Goal: Transaction & Acquisition: Purchase product/service

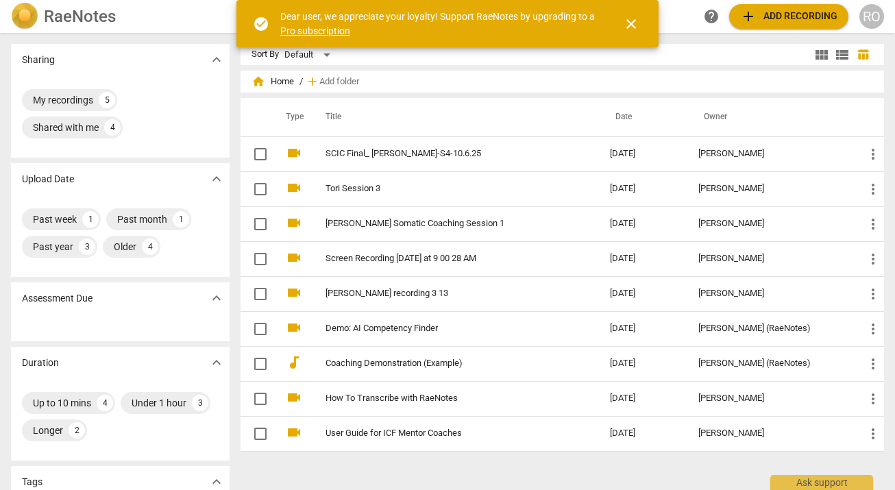
click at [764, 23] on span "add Add recording" at bounding box center [788, 16] width 97 height 16
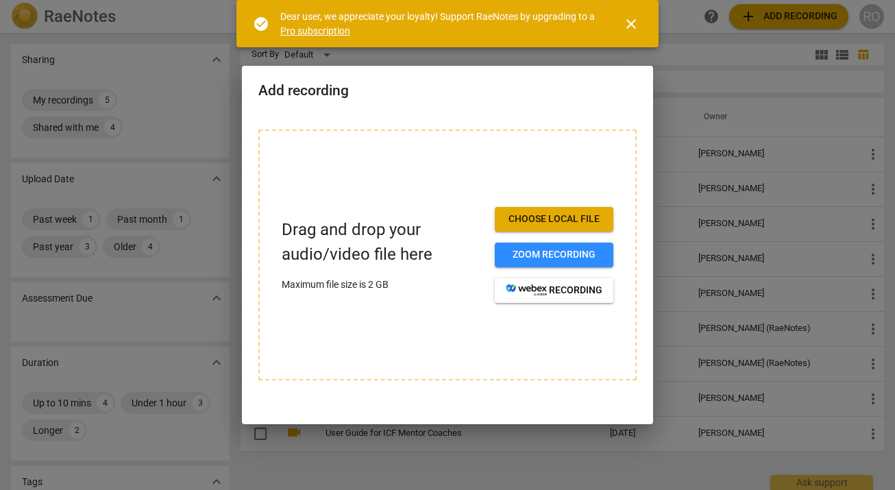
click at [569, 224] on span "Choose local file" at bounding box center [554, 219] width 97 height 14
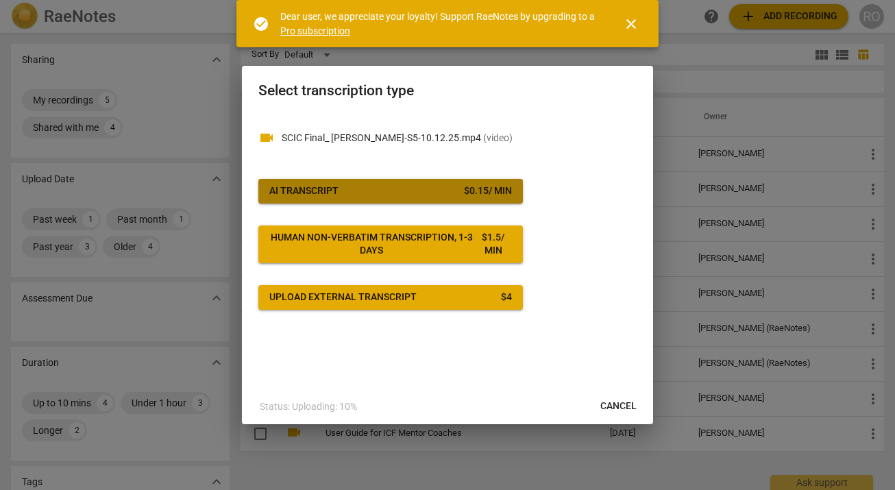
click at [373, 188] on span "AI Transcript $ 0.15 / min" at bounding box center [390, 191] width 243 height 14
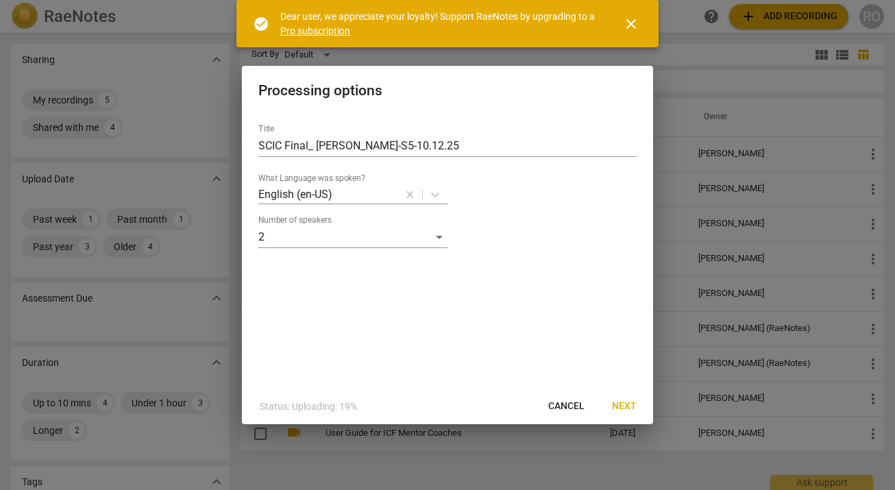
click at [633, 410] on span "Next" at bounding box center [624, 406] width 25 height 14
